Goal: Task Accomplishment & Management: Manage account settings

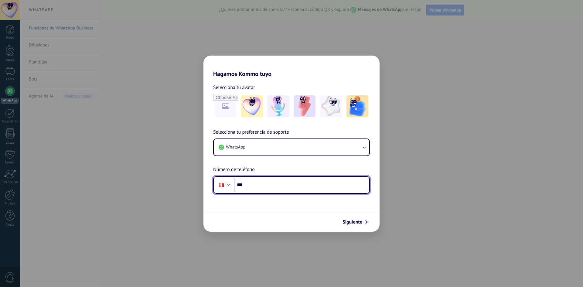
click at [264, 182] on input "***" at bounding box center [302, 185] width 136 height 14
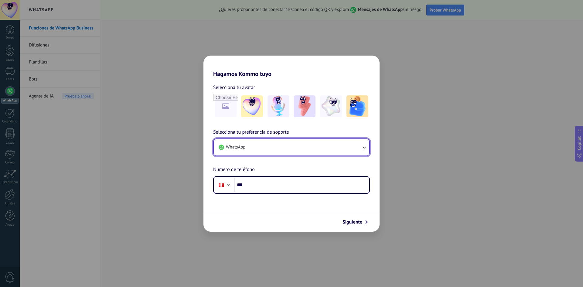
click at [293, 150] on button "WhatsApp" at bounding box center [292, 147] width 156 height 16
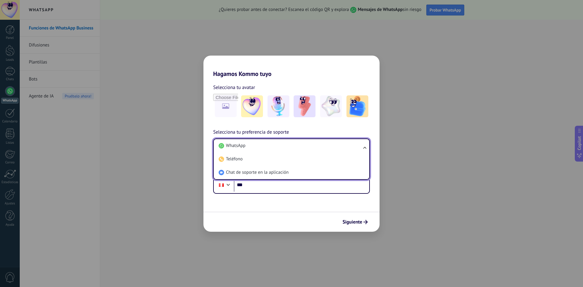
click at [333, 131] on div "Selecciona tu preferencia de soporte WhatsApp WhatsApp Teléfono Chat de soporte…" at bounding box center [292, 161] width 176 height 65
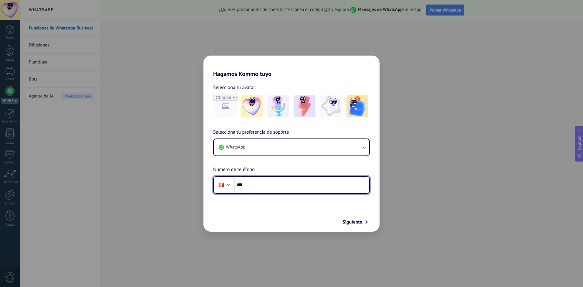
click at [270, 187] on input "***" at bounding box center [302, 185] width 136 height 14
type input "**********"
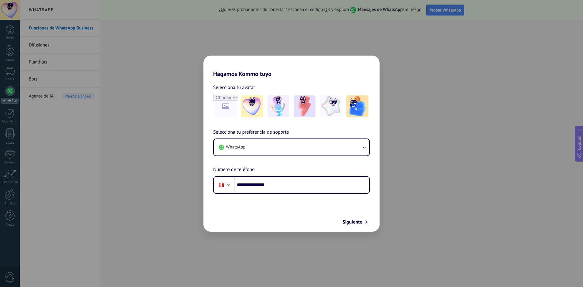
click at [351, 221] on span "Siguiente" at bounding box center [353, 222] width 20 height 4
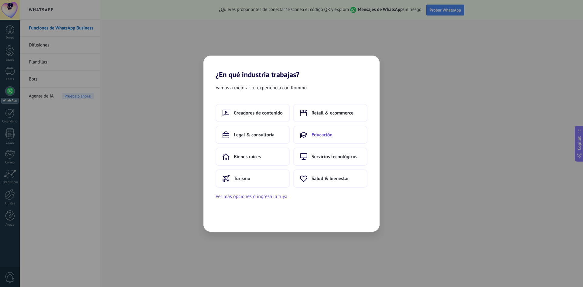
click at [332, 136] on span "Educación" at bounding box center [322, 135] width 21 height 6
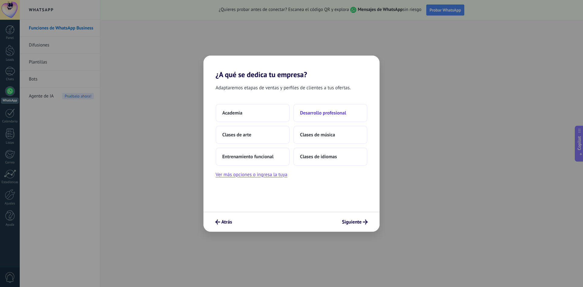
click at [333, 111] on span "Desarrollo profesional" at bounding box center [323, 113] width 46 height 6
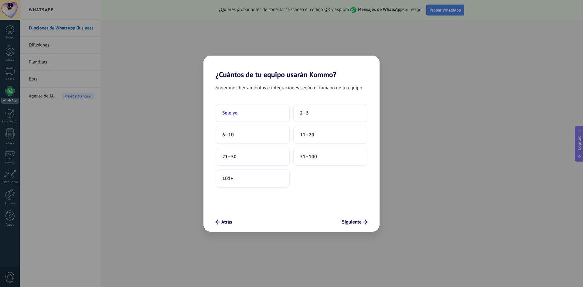
click at [251, 112] on button "Solo yo" at bounding box center [253, 113] width 74 height 18
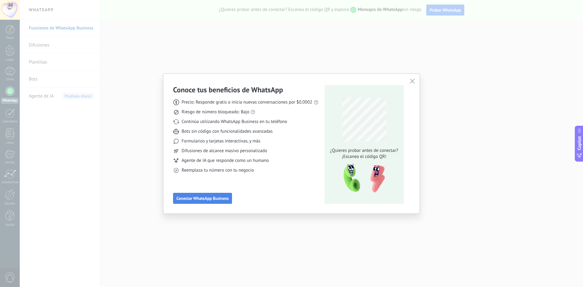
click at [219, 199] on span "Conectar WhatsApp Business" at bounding box center [203, 198] width 52 height 4
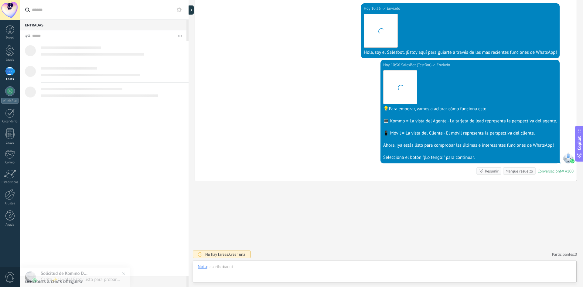
scroll to position [9, 0]
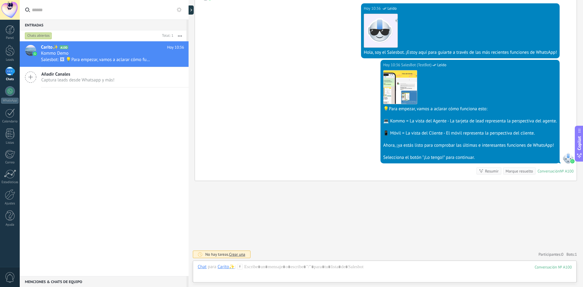
click at [491, 172] on div "Resumir" at bounding box center [492, 171] width 14 height 6
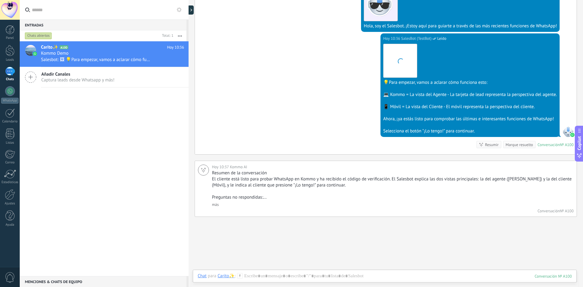
scroll to position [143, 0]
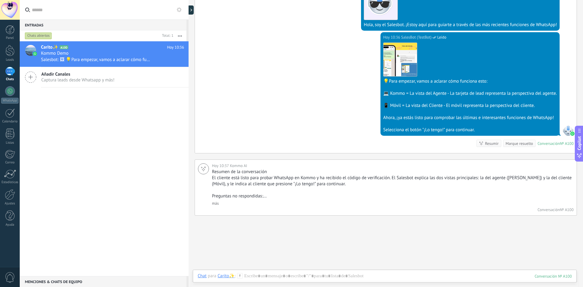
click at [436, 230] on div "Buscar Carga más [DATE] [DATE] Creación: 2 eventos Expandir [DATE] 10:36 Carito…" at bounding box center [386, 89] width 395 height 465
click at [7, 94] on div at bounding box center [10, 91] width 10 height 10
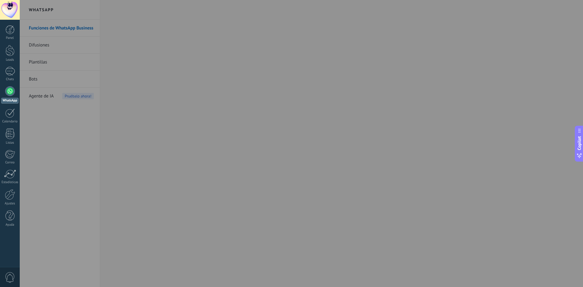
click at [185, 99] on div at bounding box center [311, 143] width 583 height 287
drag, startPoint x: 157, startPoint y: 28, endPoint x: 154, endPoint y: 31, distance: 4.7
click at [157, 28] on div at bounding box center [311, 143] width 583 height 287
click at [46, 65] on div at bounding box center [311, 143] width 583 height 287
click at [199, 102] on div at bounding box center [311, 143] width 583 height 287
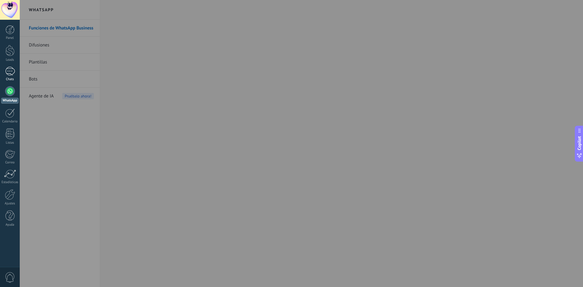
click at [11, 75] on div "1" at bounding box center [10, 71] width 10 height 9
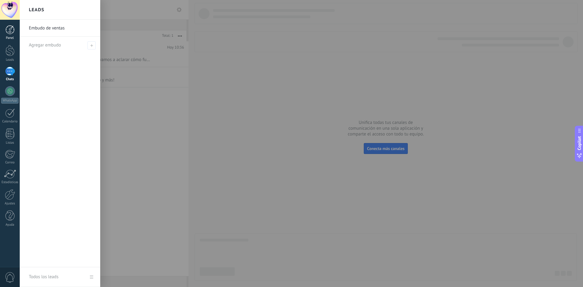
click at [10, 31] on div at bounding box center [9, 29] width 9 height 9
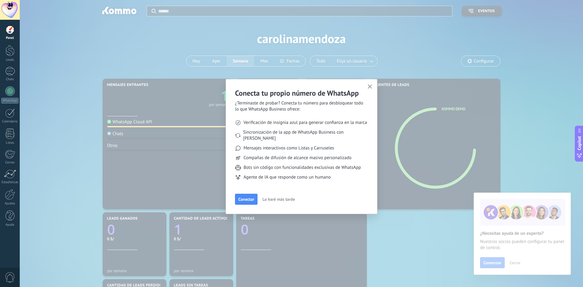
click at [249, 197] on span "Conectar" at bounding box center [247, 199] width 16 height 4
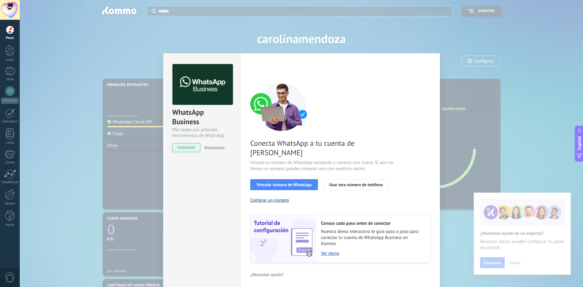
click at [266, 197] on button "Comprar un número" at bounding box center [269, 200] width 39 height 6
click at [297, 183] on span "Vincular número de WhatsApp" at bounding box center [284, 185] width 55 height 4
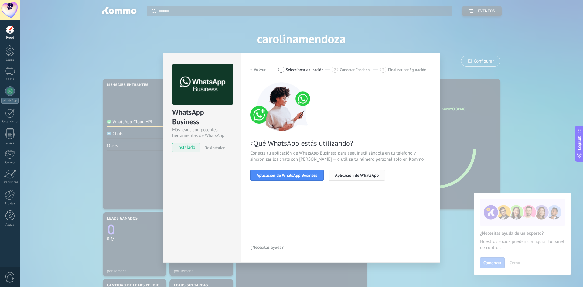
click at [362, 178] on button "Aplicación de WhatsApp" at bounding box center [357, 175] width 57 height 11
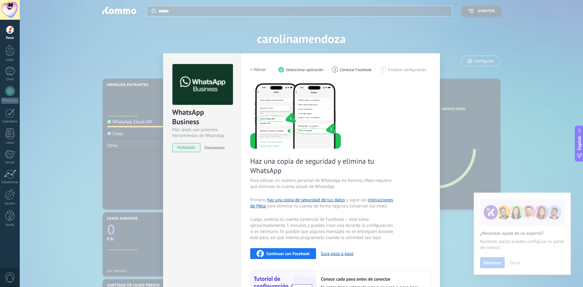
click at [333, 150] on div "Haz una copia de seguridad y elimina tu WhatsApp Para utilizar un número person…" at bounding box center [340, 200] width 180 height 236
click at [362, 141] on div "Haz una copia de seguridad y elimina tu WhatsApp Para utilizar un número person…" at bounding box center [340, 200] width 180 height 236
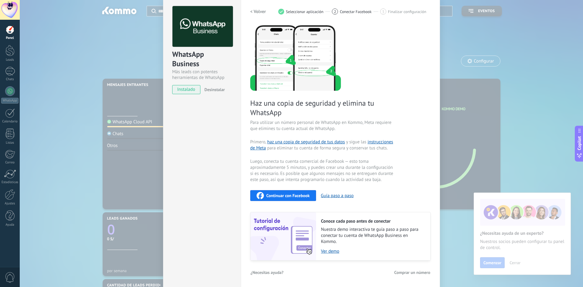
scroll to position [59, 0]
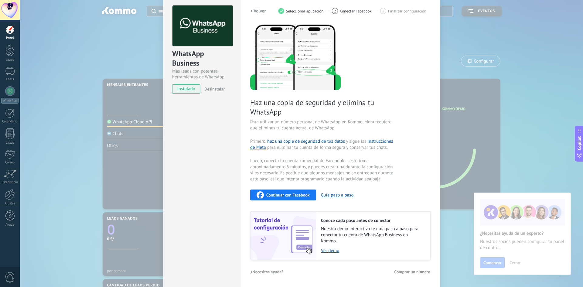
click at [377, 173] on span "Luego, conecta tu cuenta comercial de Facebook — esto toma aproximadamente 5 mi…" at bounding box center [322, 170] width 145 height 24
drag, startPoint x: 158, startPoint y: 28, endPoint x: 163, endPoint y: 27, distance: 4.4
click at [159, 28] on div "WhatsApp Business Más leads con potentes herramientas de WhatsApp instalado Des…" at bounding box center [302, 143] width 564 height 287
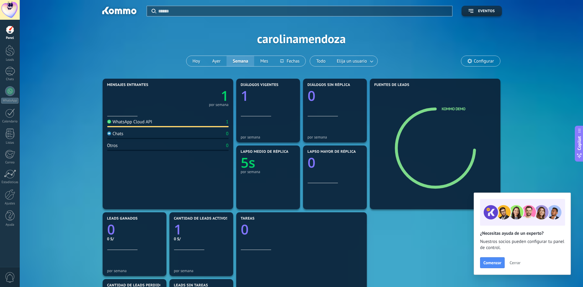
scroll to position [0, 0]
click at [200, 60] on button "Hoy" at bounding box center [197, 61] width 20 height 10
click at [150, 99] on div "1 [DATE]" at bounding box center [168, 96] width 122 height 19
click at [12, 93] on div at bounding box center [10, 91] width 10 height 10
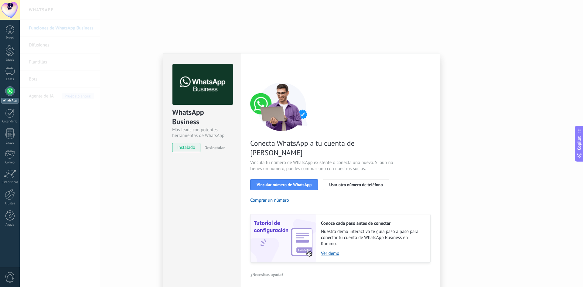
click at [180, 149] on span "instalado" at bounding box center [187, 147] width 28 height 9
click at [189, 148] on span "instalado" at bounding box center [187, 147] width 28 height 9
click at [192, 148] on span "instalado" at bounding box center [187, 147] width 28 height 9
click at [283, 183] on span "Vincular número de WhatsApp" at bounding box center [284, 185] width 55 height 4
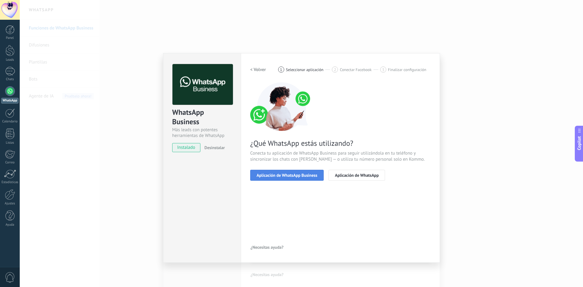
click at [288, 174] on span "Aplicación de WhatsApp Business" at bounding box center [287, 175] width 61 height 4
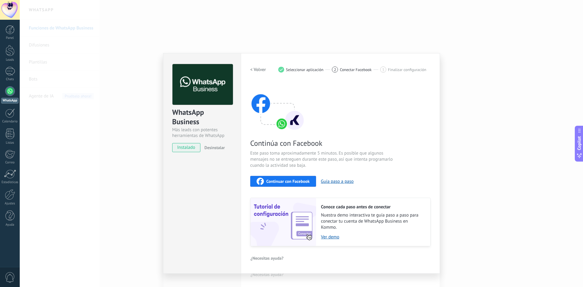
click at [295, 179] on span "Continuar con Facebook" at bounding box center [287, 181] width 43 height 4
click at [115, 96] on div "WhatsApp Business Más leads con potentes herramientas de WhatsApp instalado Des…" at bounding box center [302, 143] width 564 height 287
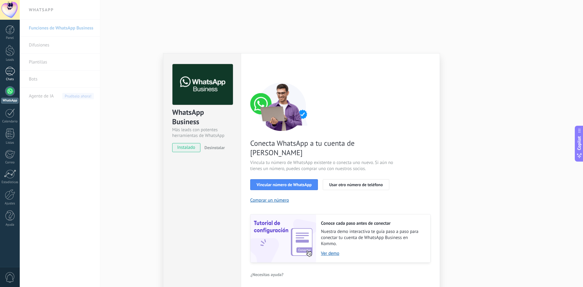
click at [11, 76] on link "1 Chats" at bounding box center [10, 74] width 20 height 15
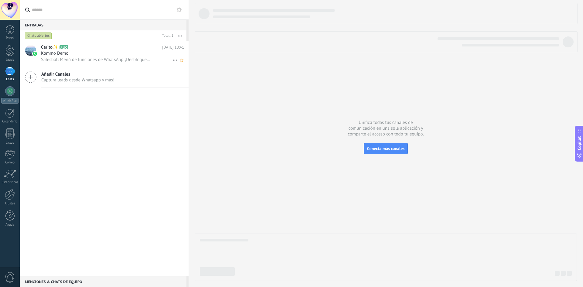
click at [83, 62] on span "Salesbot: Menú de funciones de WhatsApp ¡Desbloquea la mensajería mejorada en W…" at bounding box center [96, 60] width 110 height 6
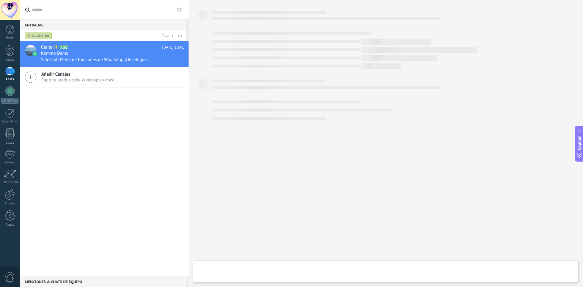
type textarea "**********"
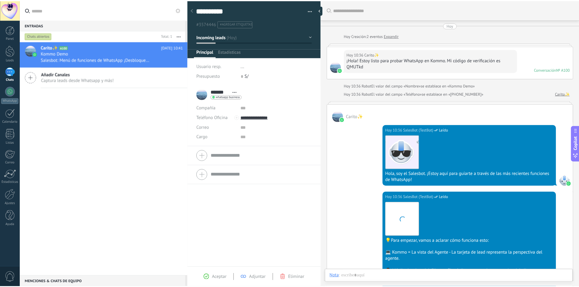
scroll to position [294, 0]
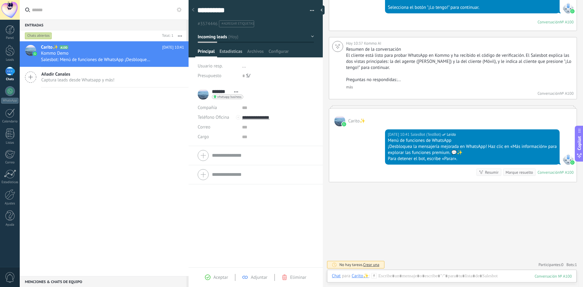
click at [236, 52] on span "Estadísticas" at bounding box center [231, 53] width 23 height 9
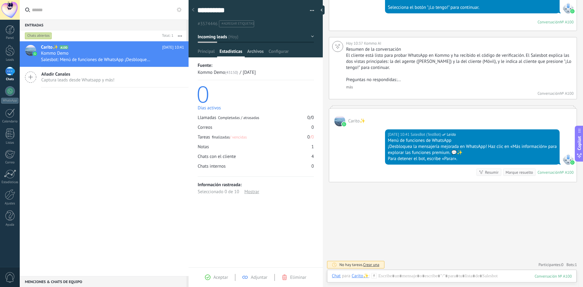
click at [259, 51] on span "Archivos" at bounding box center [255, 53] width 16 height 9
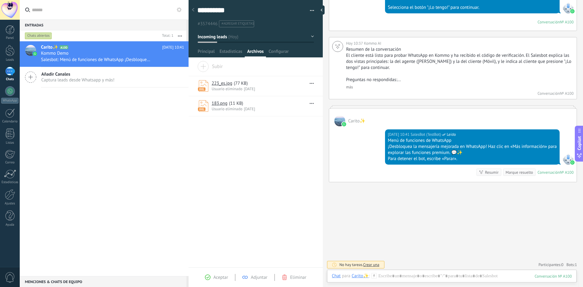
click at [240, 85] on span "( 77 KB )" at bounding box center [241, 84] width 14 height 6
click at [230, 83] on link "223_es.jpg" at bounding box center [222, 84] width 21 height 6
click at [6, 92] on div at bounding box center [10, 91] width 10 height 10
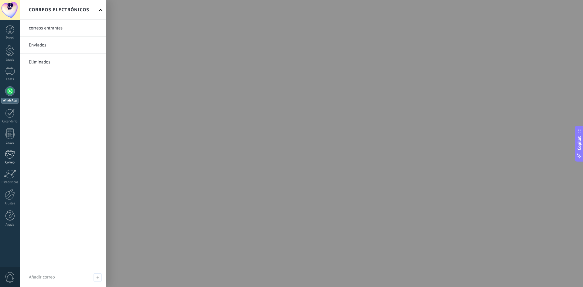
click at [10, 153] on div at bounding box center [10, 154] width 10 height 9
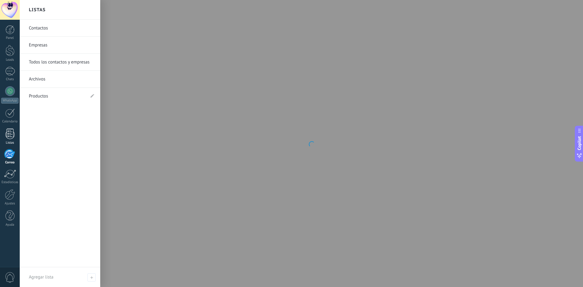
click at [13, 135] on div at bounding box center [9, 134] width 9 height 11
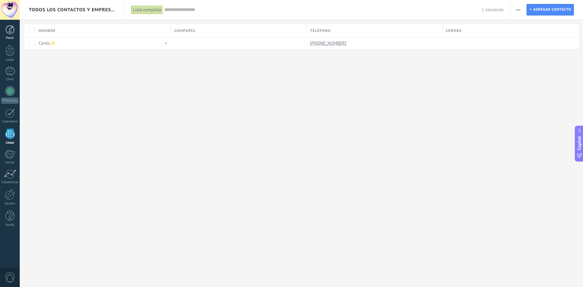
click at [9, 31] on div at bounding box center [9, 29] width 9 height 9
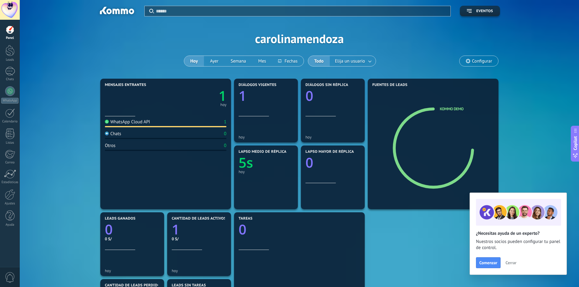
click at [12, 33] on div at bounding box center [9, 29] width 9 height 9
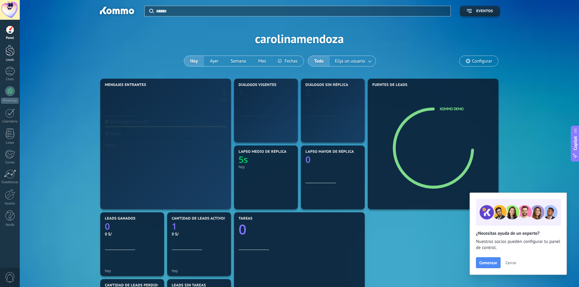
click at [7, 53] on div at bounding box center [9, 50] width 9 height 11
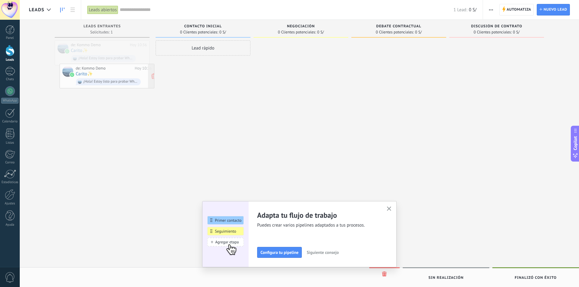
drag, startPoint x: 125, startPoint y: 52, endPoint x: 130, endPoint y: 75, distance: 23.9
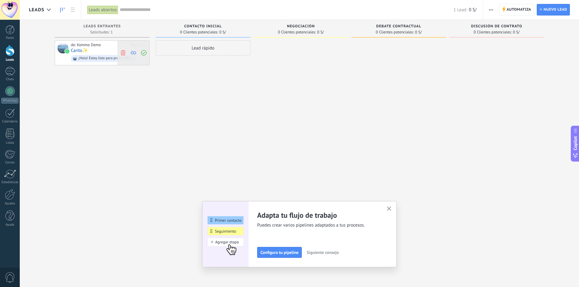
click at [143, 54] on icon at bounding box center [143, 52] width 5 height 5
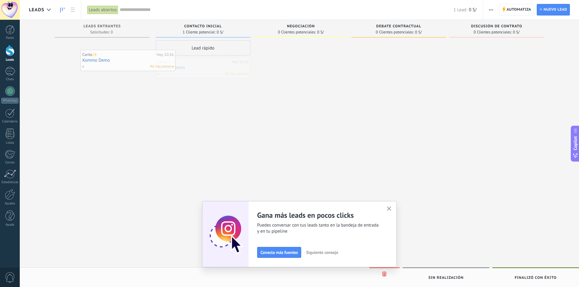
drag, startPoint x: 235, startPoint y: 69, endPoint x: 159, endPoint y: 61, distance: 75.8
drag, startPoint x: 215, startPoint y: 73, endPoint x: 106, endPoint y: 57, distance: 109.9
click at [234, 85] on div "Lead rápido Carito✨ [DATE] 10:36 Kommo Demo No hay tareas" at bounding box center [203, 144] width 95 height 208
click at [224, 70] on div "Carito✨ [DATE] 10:36 Kommo Demo No hay tareas" at bounding box center [202, 68] width 91 height 18
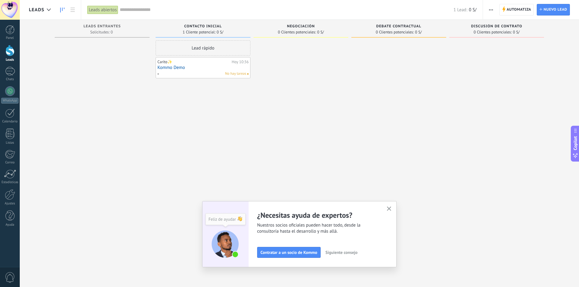
click at [392, 209] on button "button" at bounding box center [389, 209] width 8 height 8
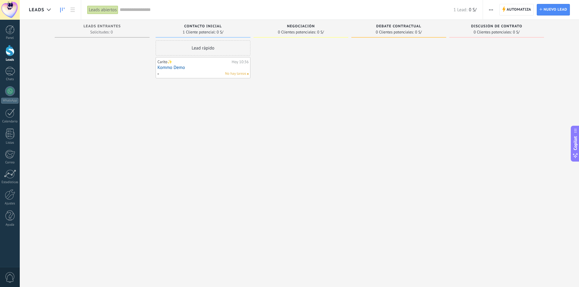
click at [394, 210] on div at bounding box center [398, 144] width 95 height 208
click at [491, 10] on span "button" at bounding box center [491, 10] width 4 height 12
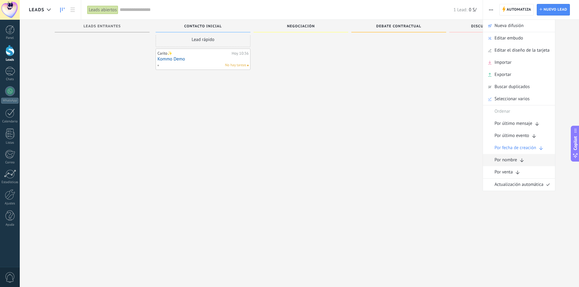
scroll to position [10, 0]
click at [102, 9] on div "Leads abiertos" at bounding box center [102, 9] width 31 height 9
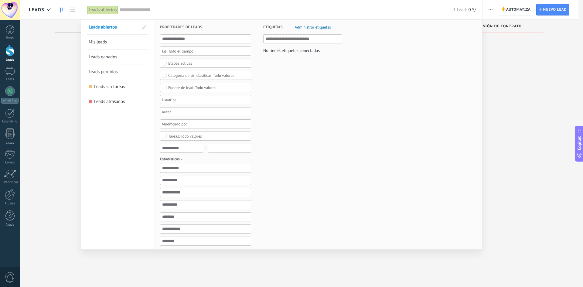
click at [54, 66] on div at bounding box center [291, 143] width 583 height 287
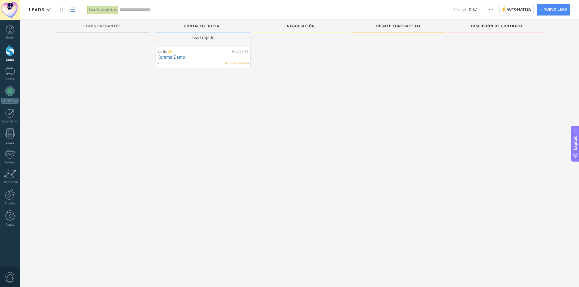
click at [74, 5] on link at bounding box center [72, 10] width 10 height 12
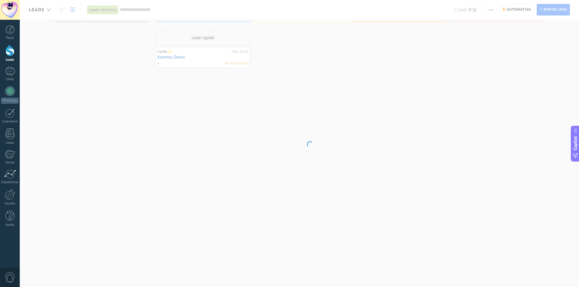
click at [49, 15] on body ".abccls-1,.abccls-2{fill-rule:evenodd}.abccls-2{fill:#fff} .abfcls-1{fill:none}…" at bounding box center [289, 133] width 579 height 287
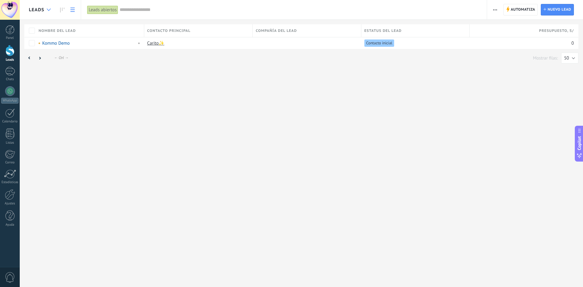
click at [49, 10] on icon at bounding box center [49, 10] width 4 height 2
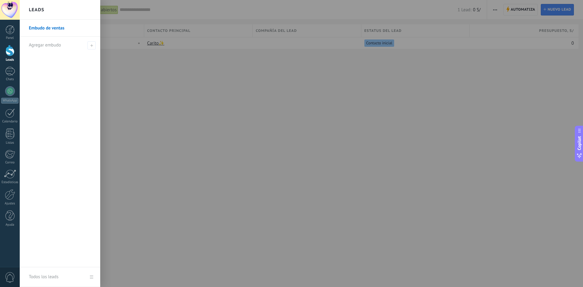
click at [172, 91] on div at bounding box center [311, 143] width 583 height 287
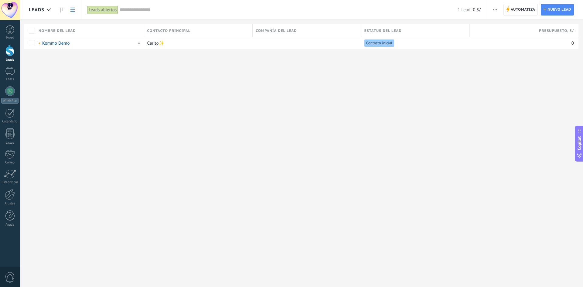
click at [4, 8] on div at bounding box center [10, 10] width 20 height 20
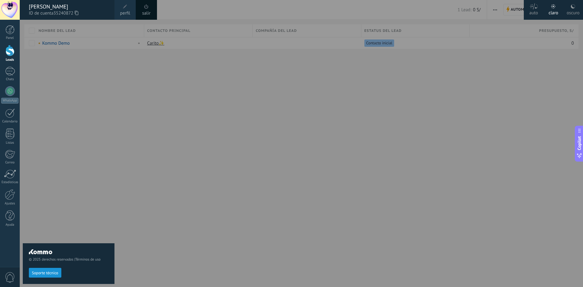
click at [144, 9] on span at bounding box center [146, 6] width 7 height 7
